Goal: Navigation & Orientation: Find specific page/section

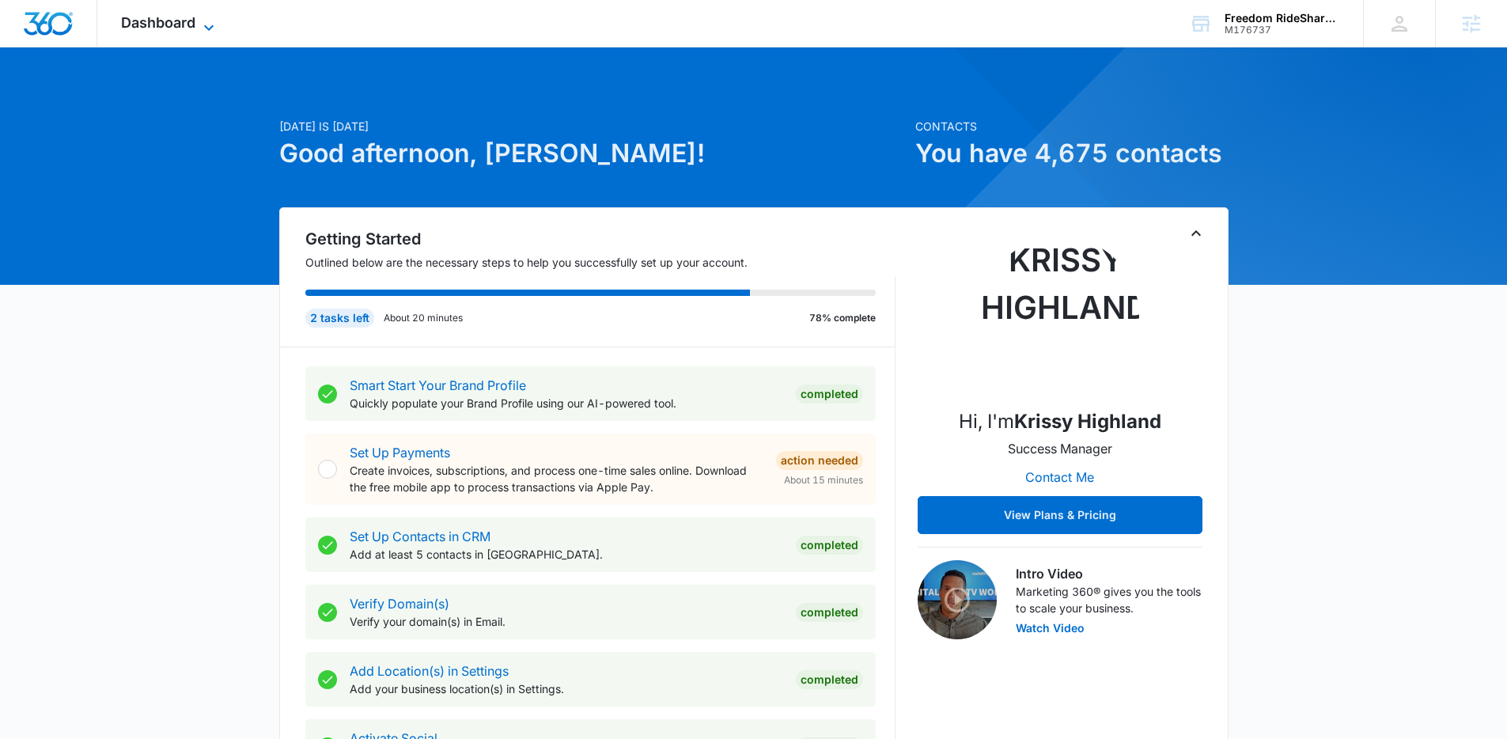
click at [187, 30] on span "Dashboard" at bounding box center [158, 22] width 74 height 17
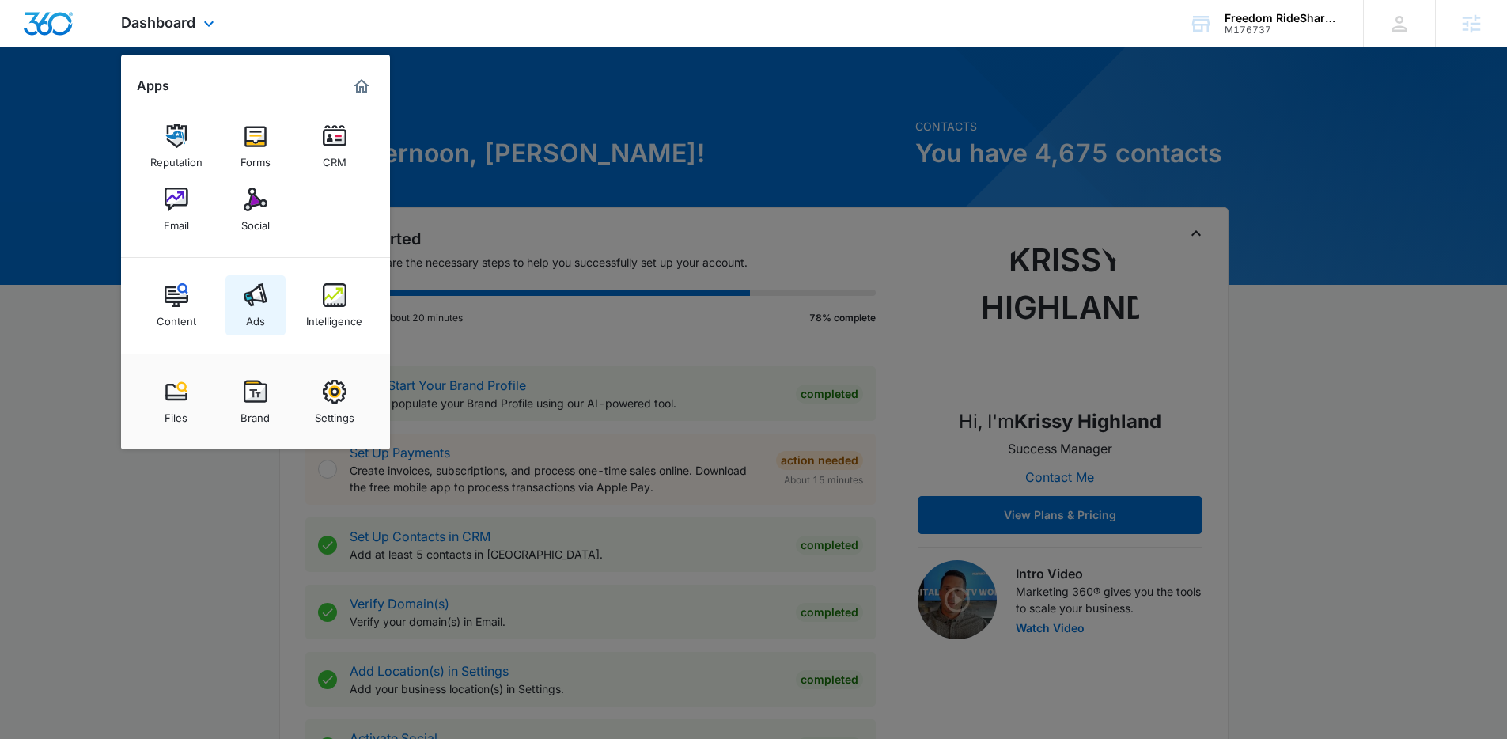
click at [259, 311] on div "Ads" at bounding box center [255, 317] width 19 height 21
